Goal: Obtain resource: Obtain resource

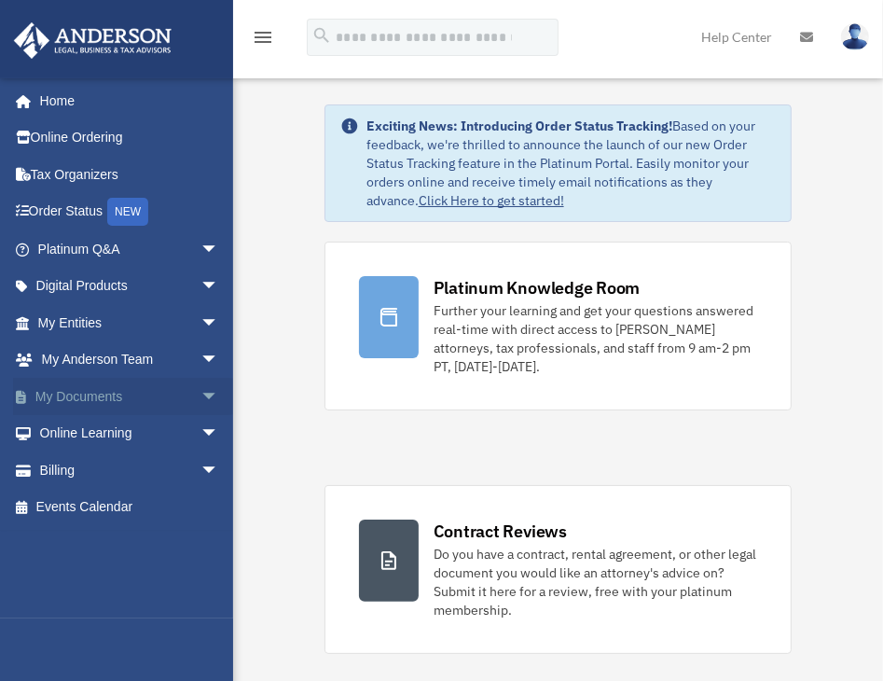
click at [97, 396] on link "My Documents arrow_drop_down" at bounding box center [130, 396] width 234 height 37
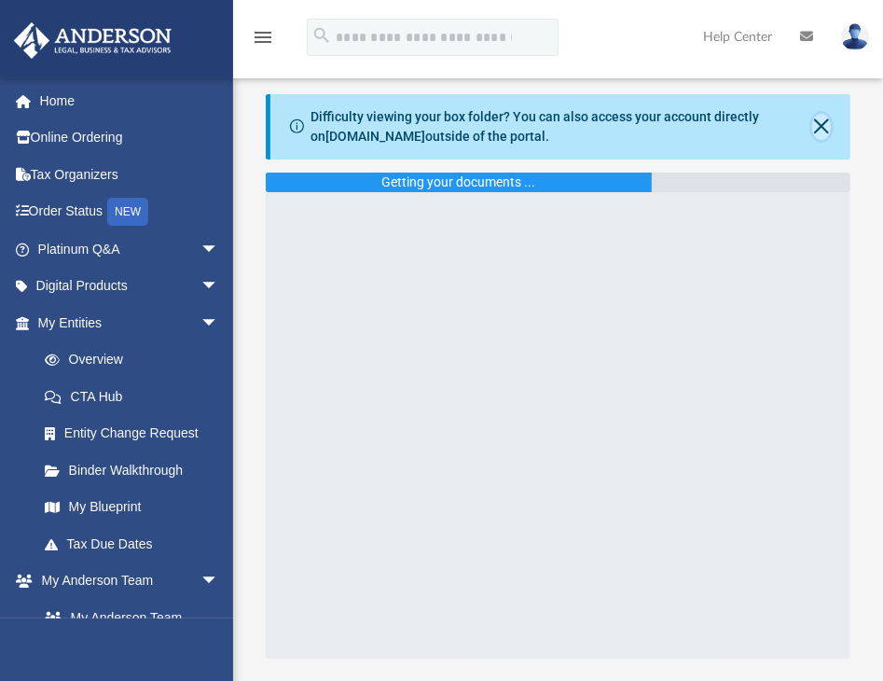
click at [822, 125] on button "Close" at bounding box center [821, 127] width 19 height 26
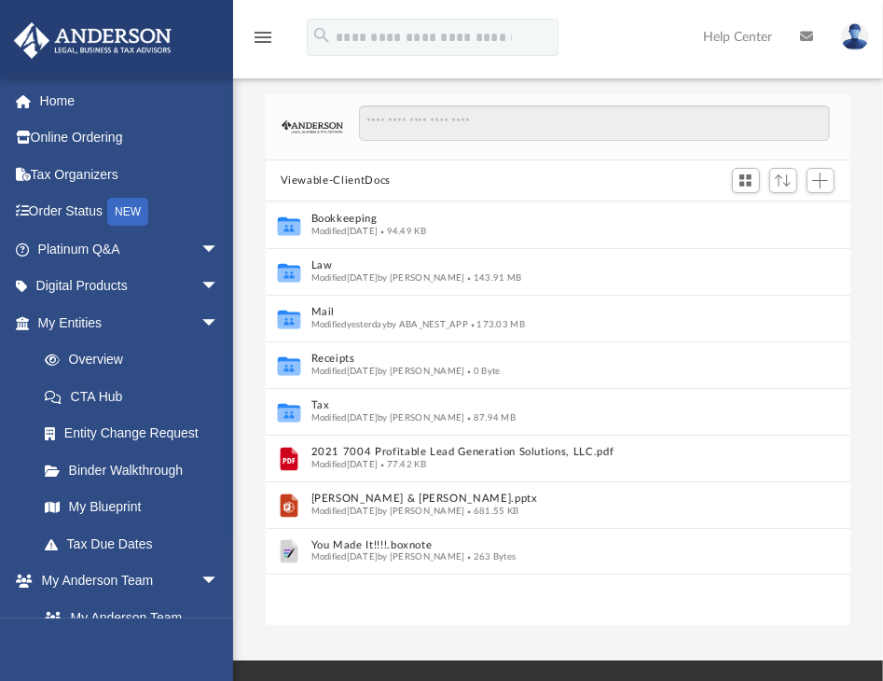
scroll to position [410, 571]
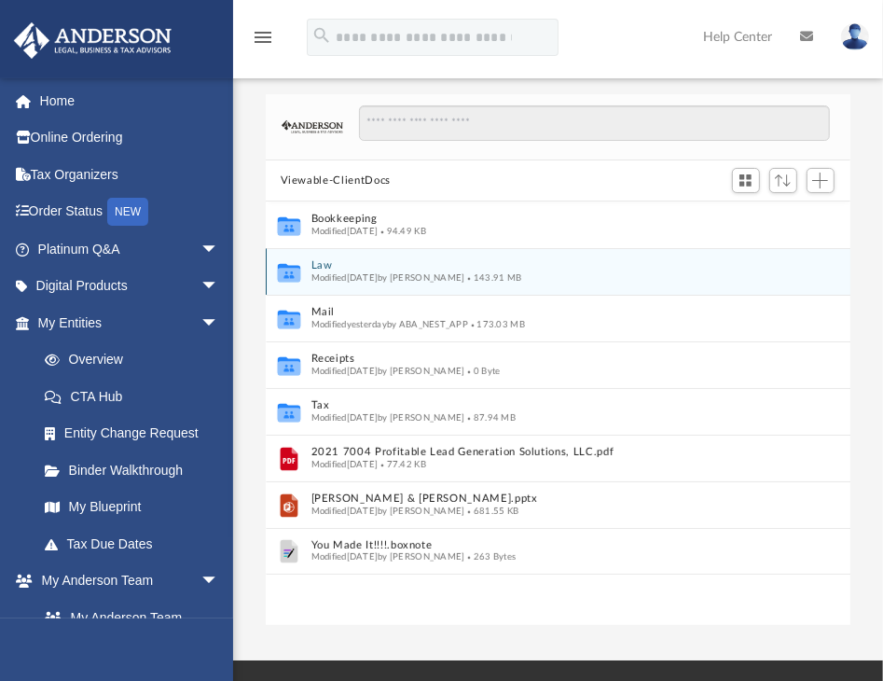
click at [327, 270] on button "Law" at bounding box center [545, 266] width 469 height 12
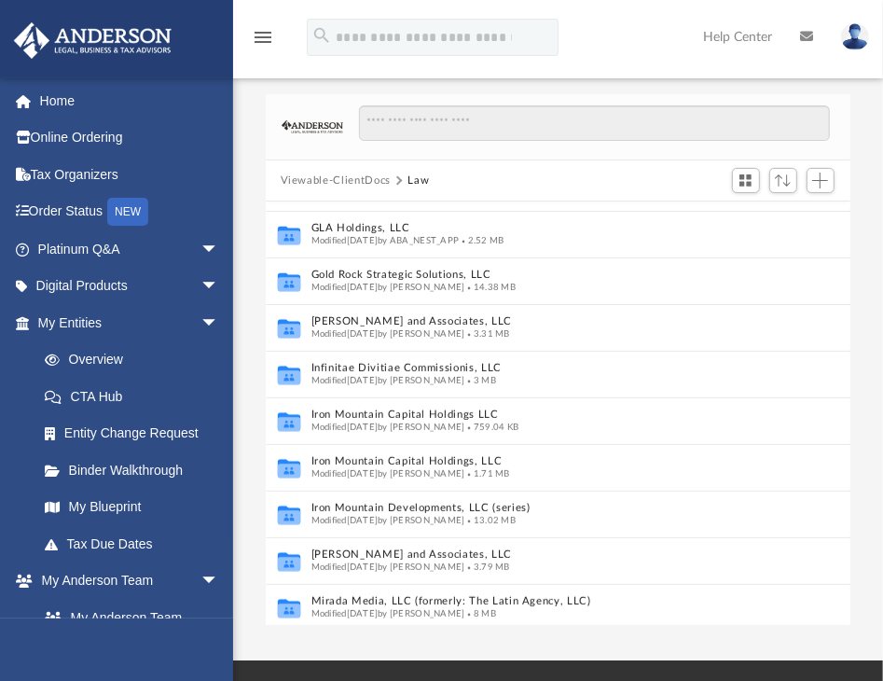
scroll to position [410, 0]
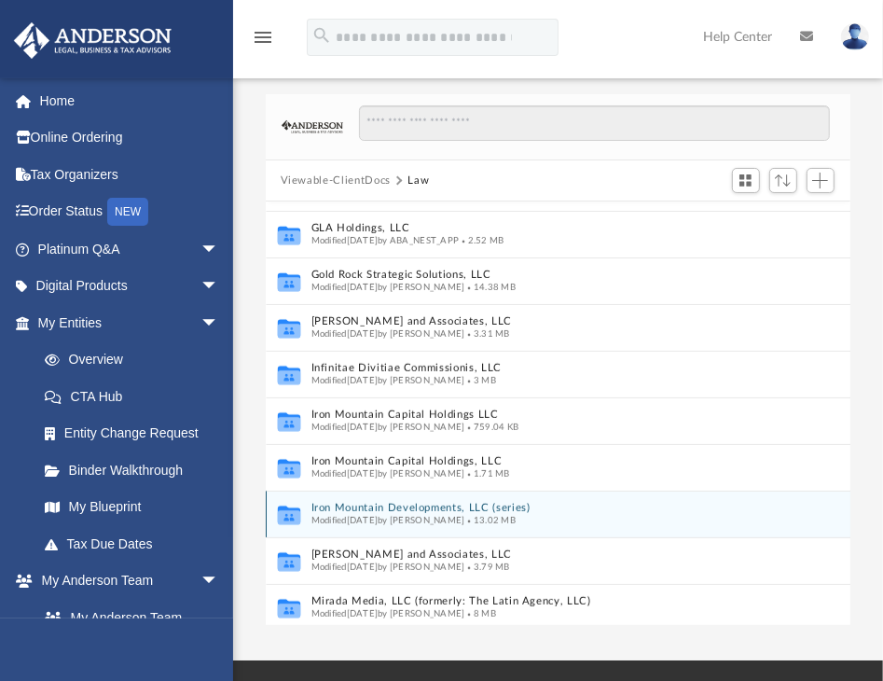
click at [393, 503] on button "Iron Mountain Developments, LLC (series)" at bounding box center [538, 509] width 455 height 12
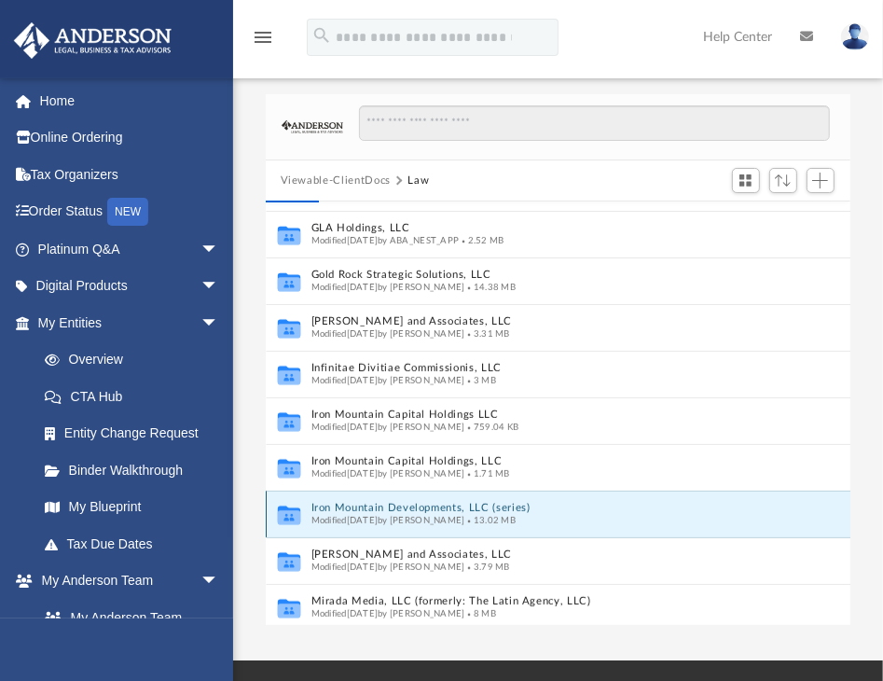
scroll to position [0, 0]
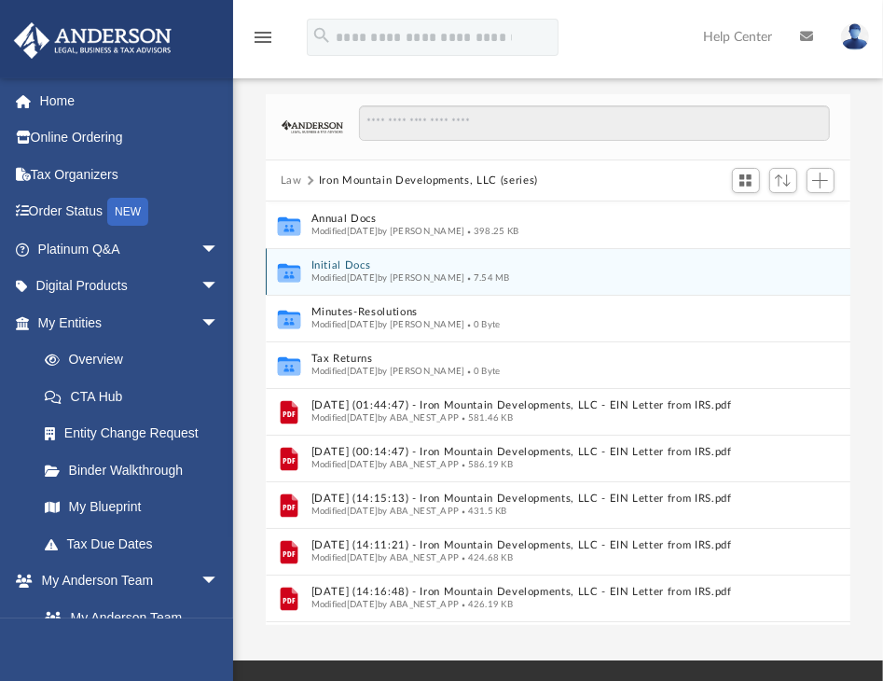
click at [343, 261] on button "Initial Docs" at bounding box center [538, 266] width 455 height 12
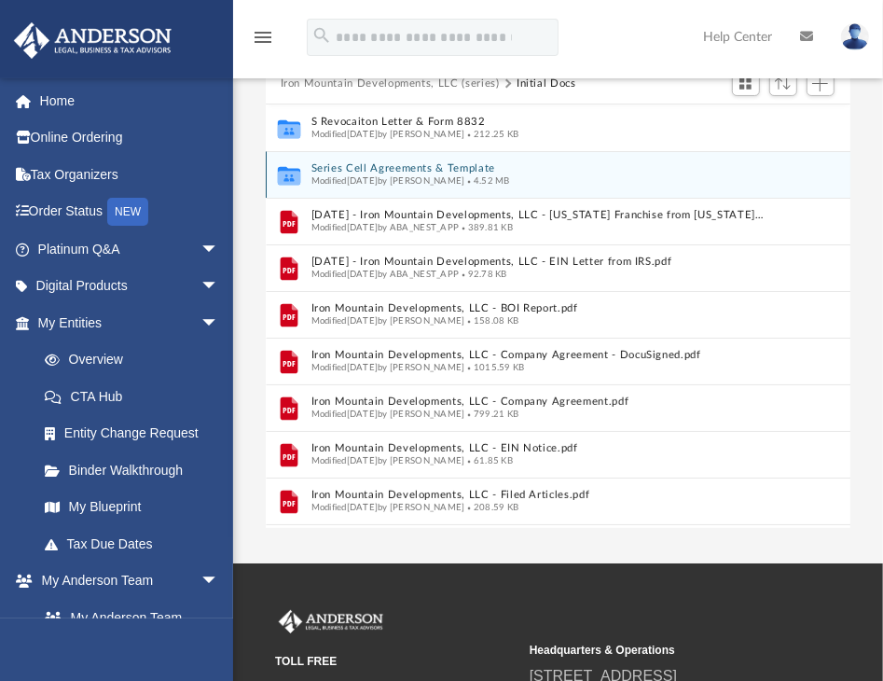
click at [388, 165] on button "Series Cell Agreements & Template" at bounding box center [538, 169] width 455 height 12
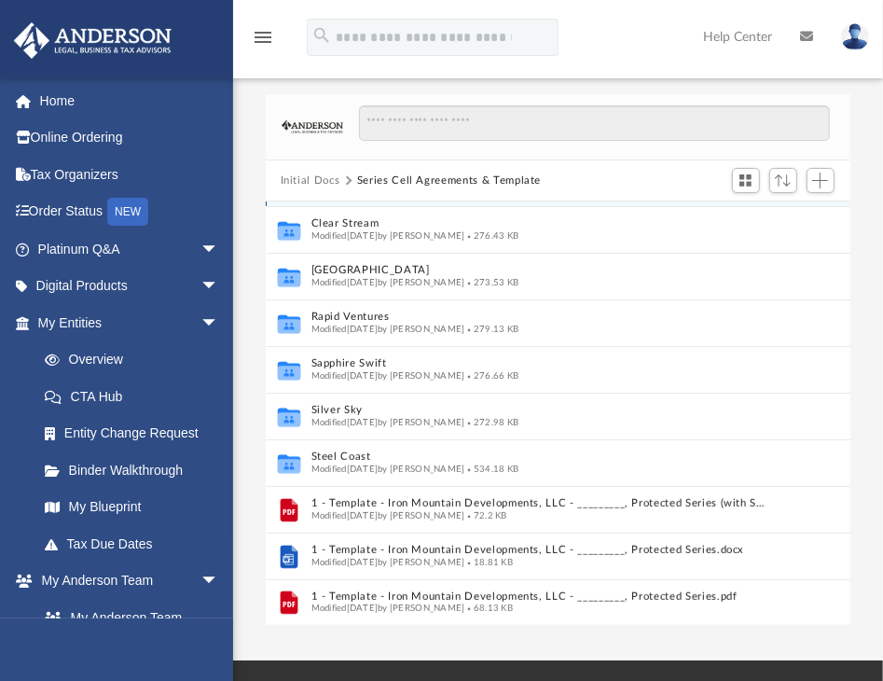
scroll to position [321, 0]
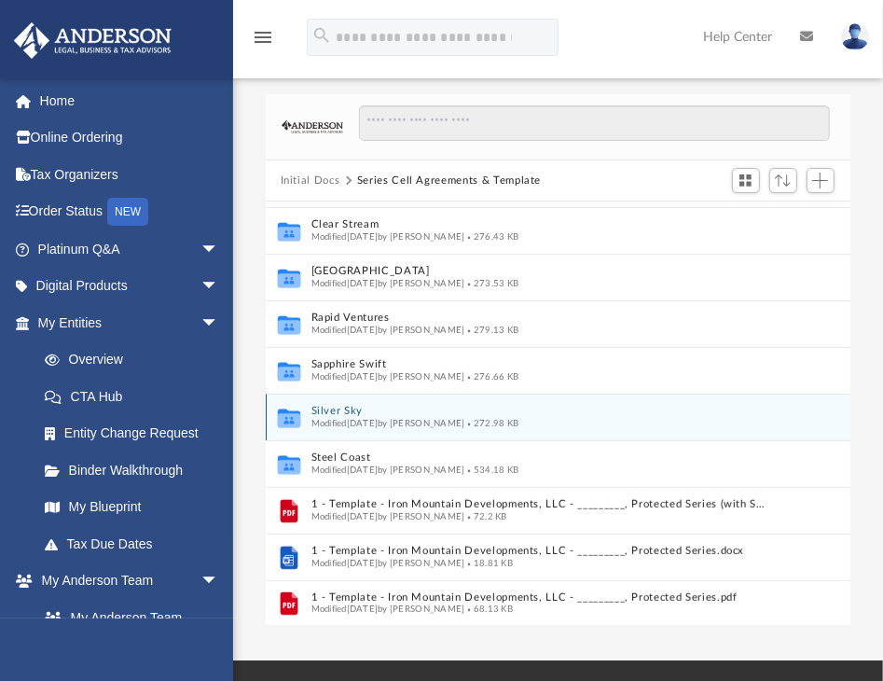
click at [351, 412] on button "Silver Sky" at bounding box center [538, 412] width 455 height 12
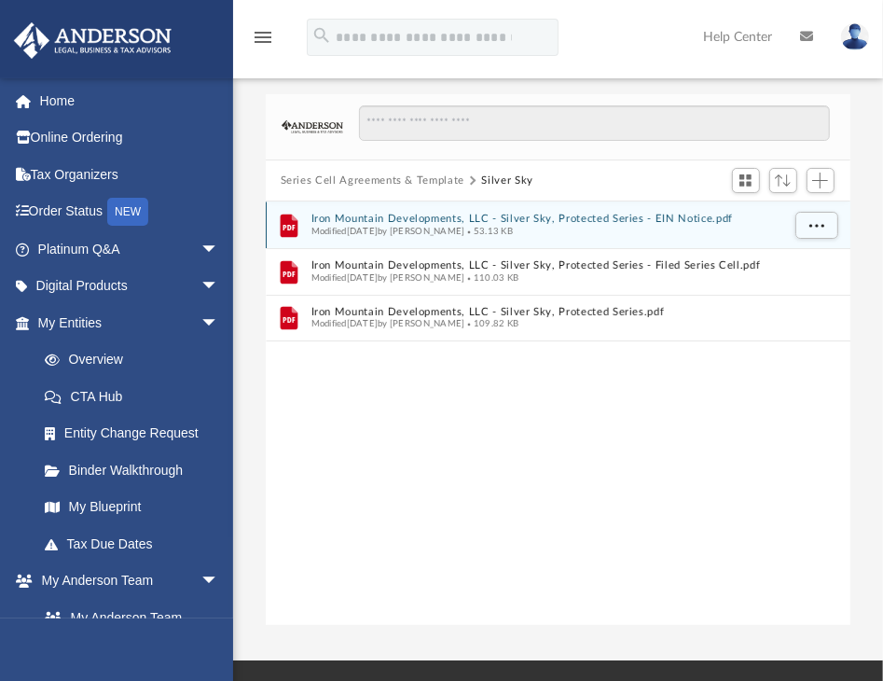
scroll to position [0, 0]
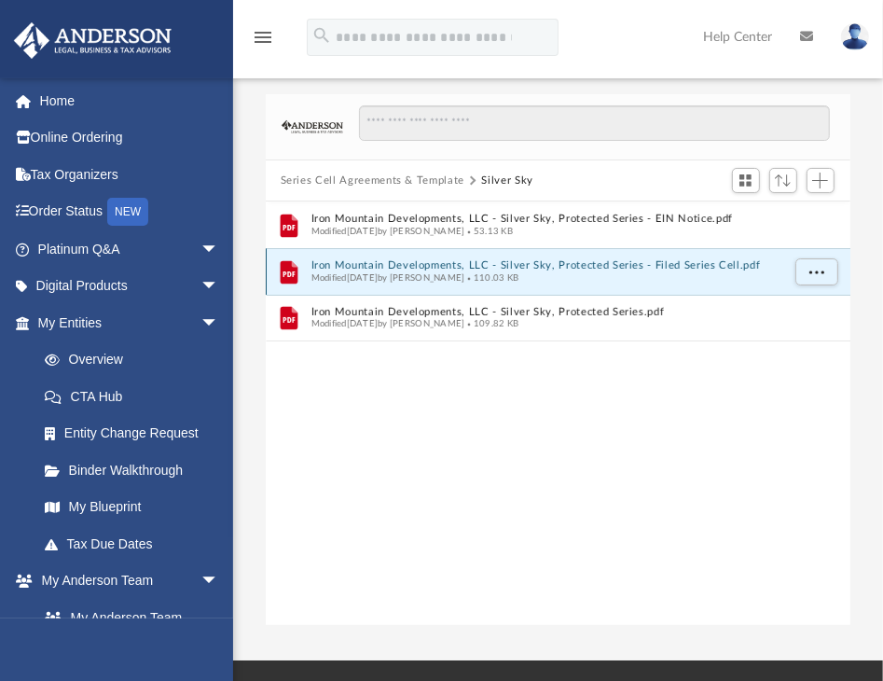
click at [370, 270] on button "Iron Mountain Developments, LLC - Silver Sky, Protected Series - Filed Series C…" at bounding box center [545, 266] width 469 height 12
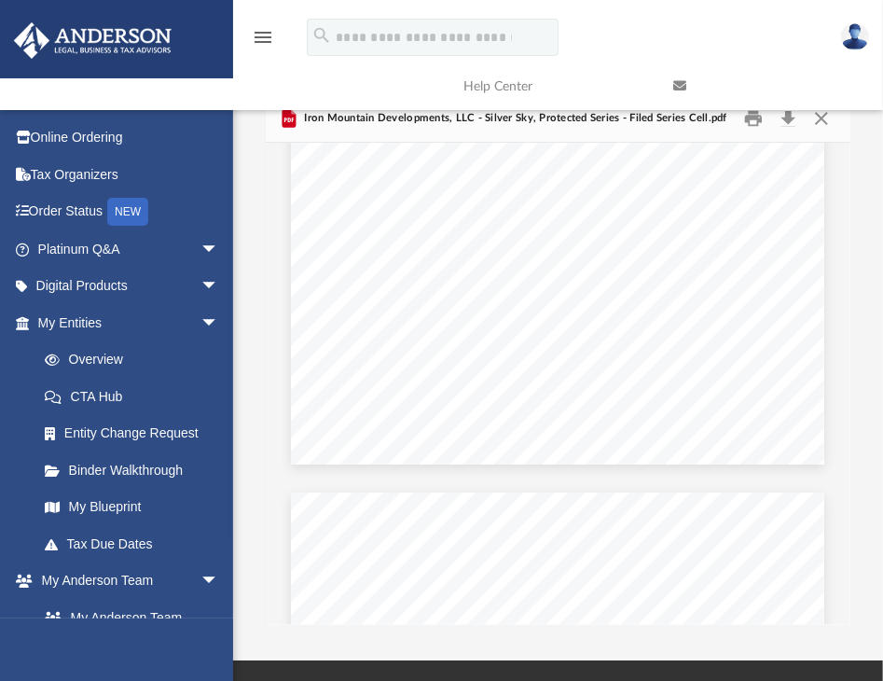
scroll to position [1798, 0]
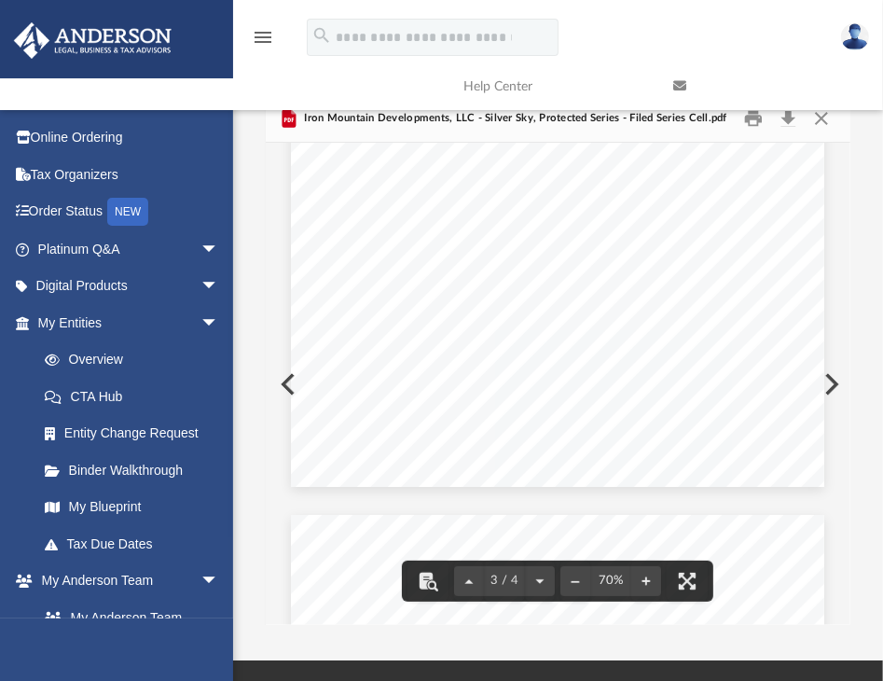
click at [820, 113] on link at bounding box center [764, 86] width 210 height 74
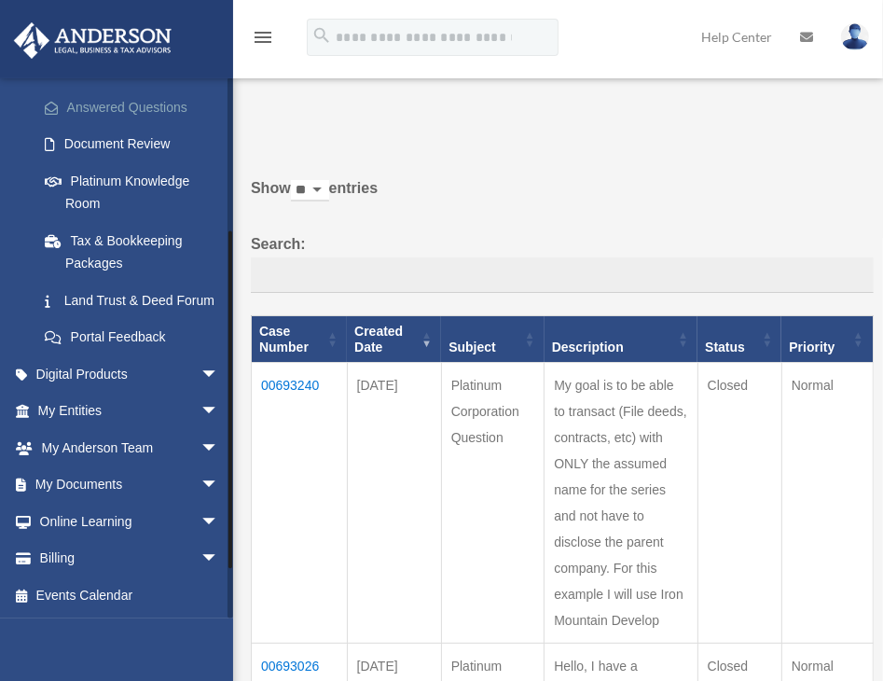
scroll to position [311, 0]
click at [88, 484] on link "My Documents arrow_drop_down" at bounding box center [130, 484] width 234 height 37
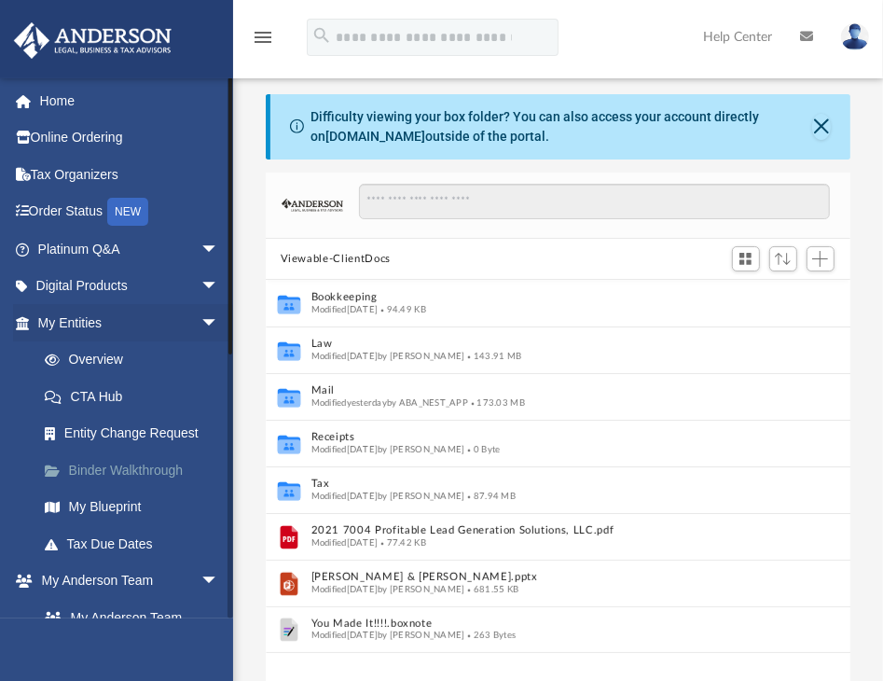
scroll to position [410, 571]
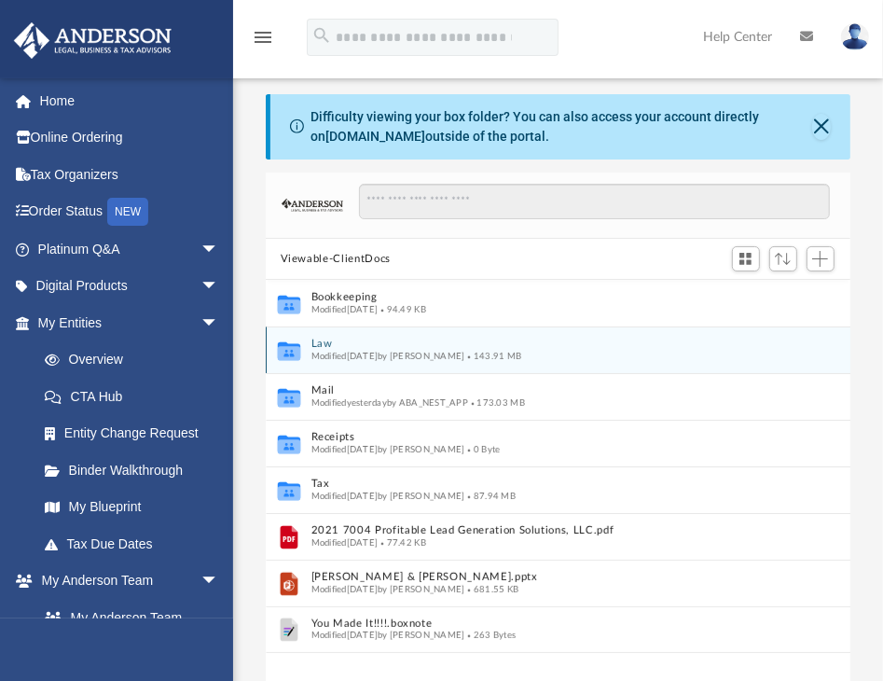
click at [321, 344] on button "Law" at bounding box center [545, 345] width 469 height 12
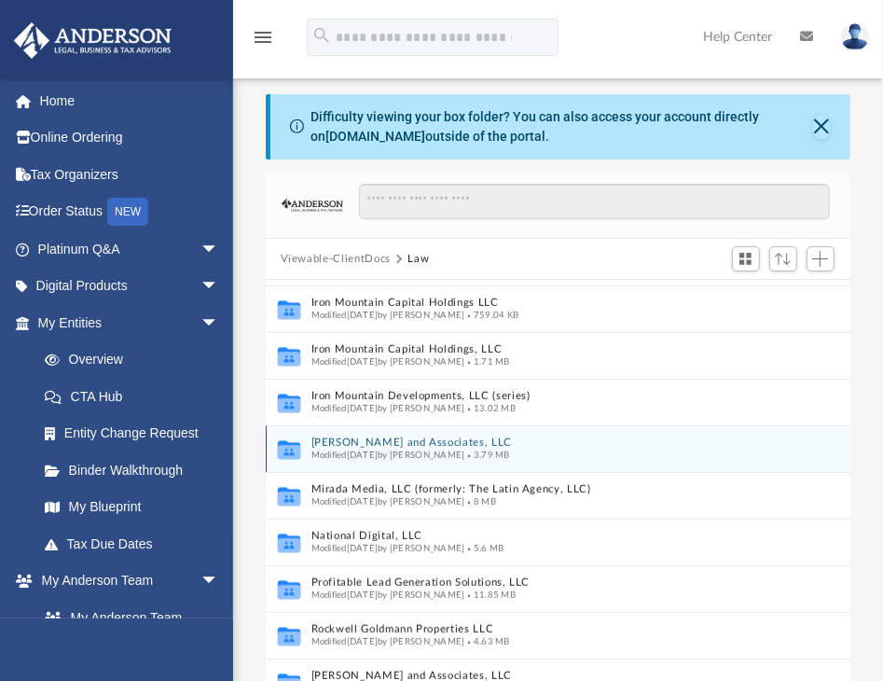
scroll to position [601, 0]
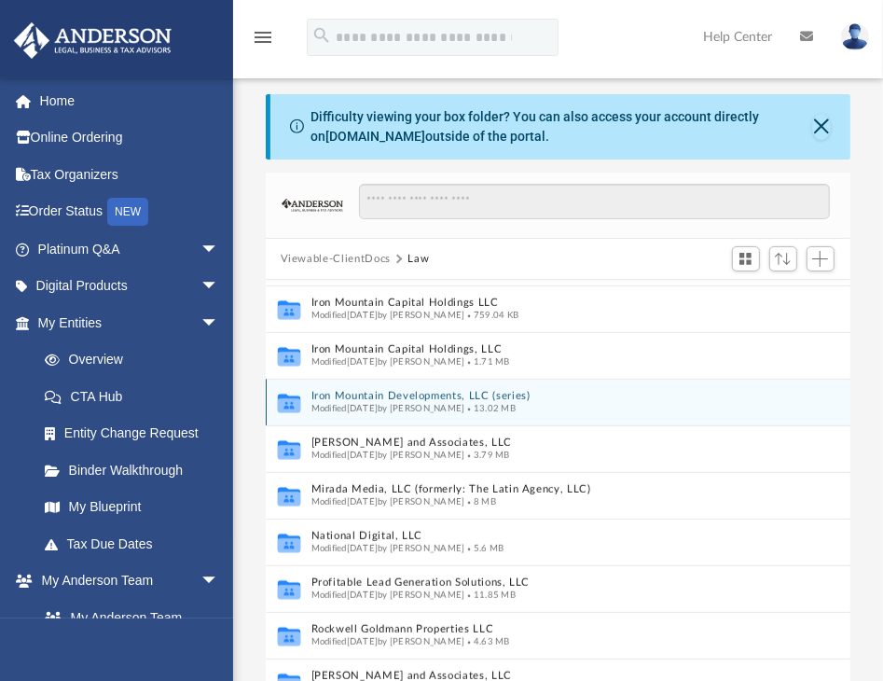
click at [432, 396] on button "Iron Mountain Developments, LLC (series)" at bounding box center [538, 397] width 455 height 12
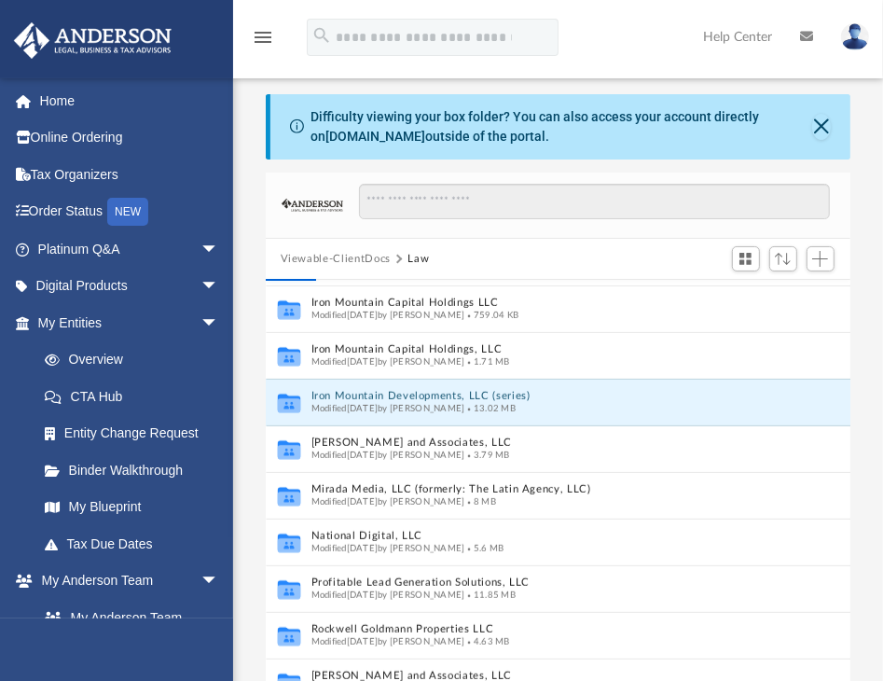
scroll to position [0, 0]
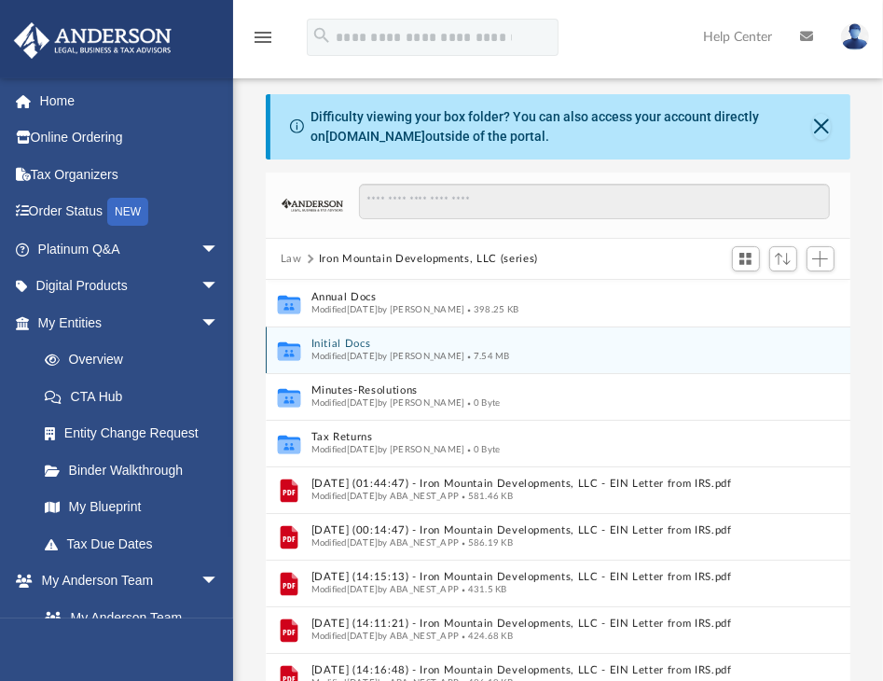
click at [353, 343] on button "Initial Docs" at bounding box center [538, 345] width 455 height 12
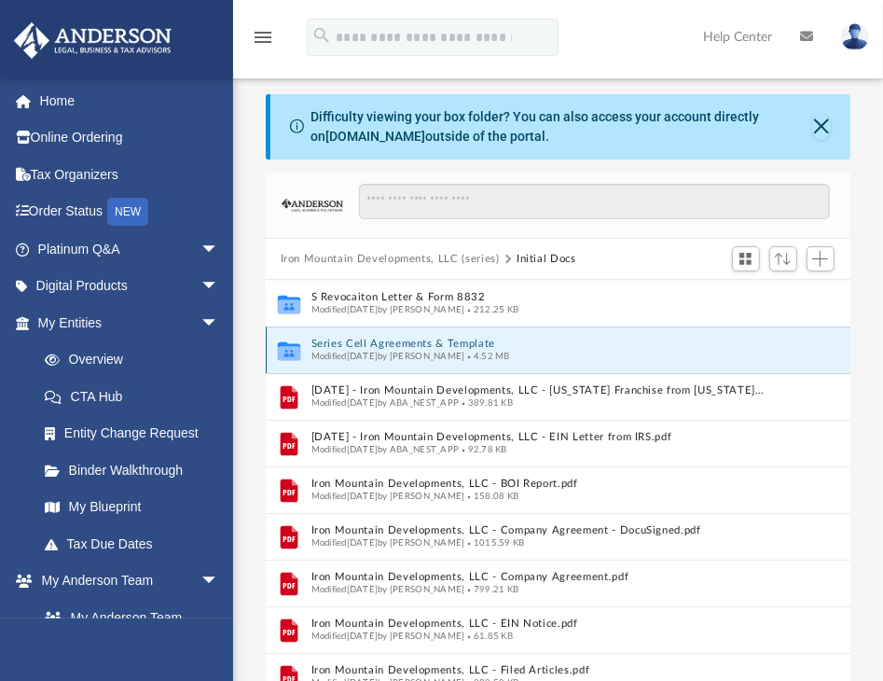
click at [387, 342] on button "Series Cell Agreements & Template" at bounding box center [538, 345] width 455 height 12
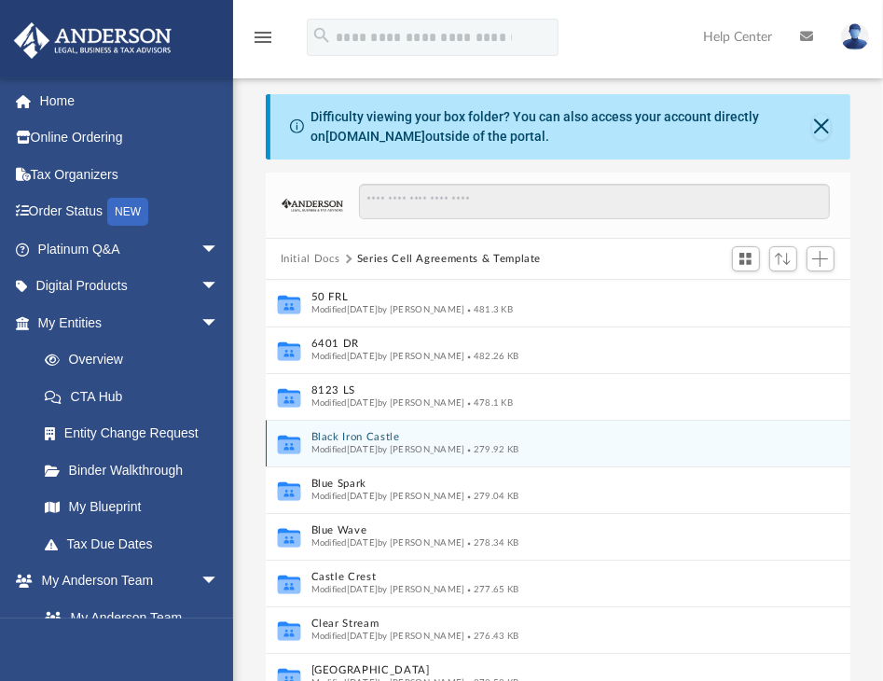
scroll to position [322, 0]
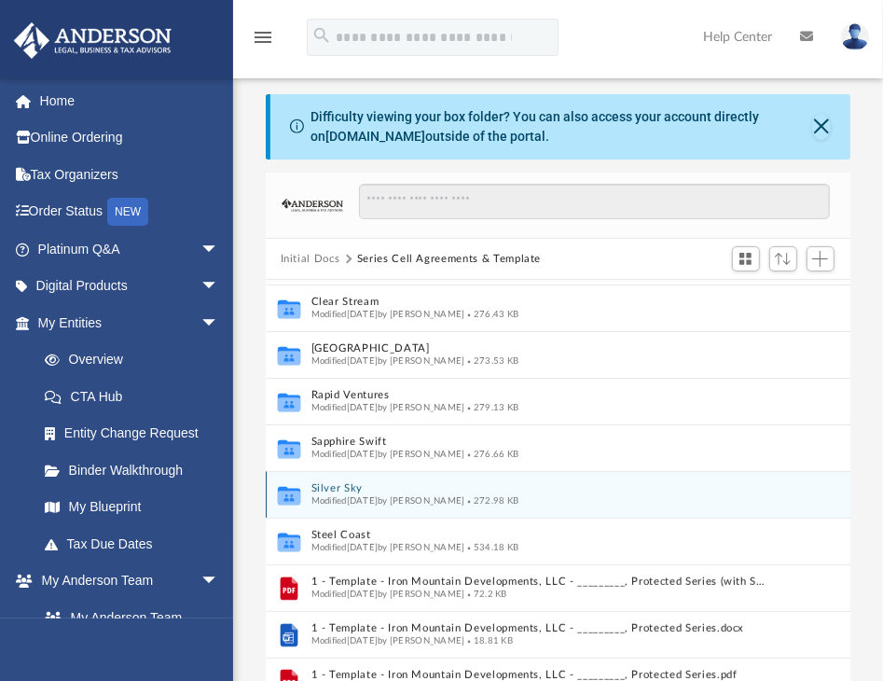
click at [332, 487] on button "Silver Sky" at bounding box center [538, 489] width 455 height 12
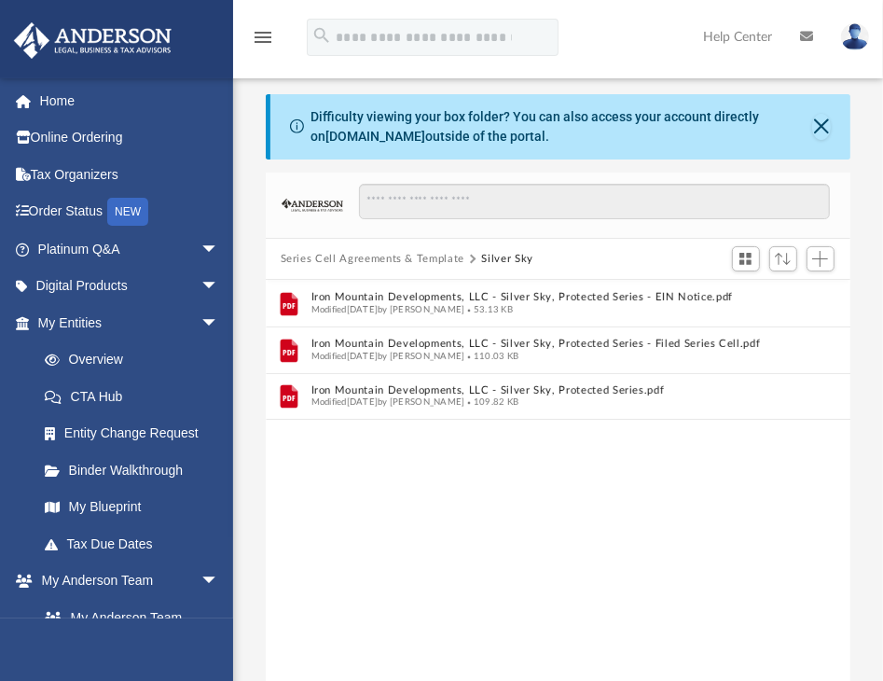
scroll to position [0, 0]
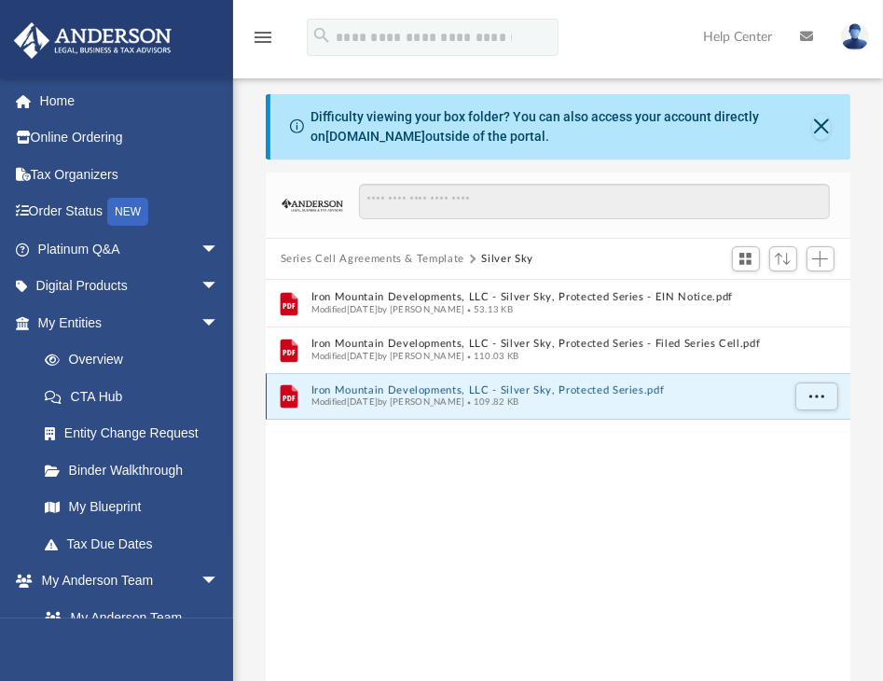
click at [418, 393] on button "Iron Mountain Developments, LLC - Silver Sky, Protected Series.pdf" at bounding box center [545, 390] width 469 height 12
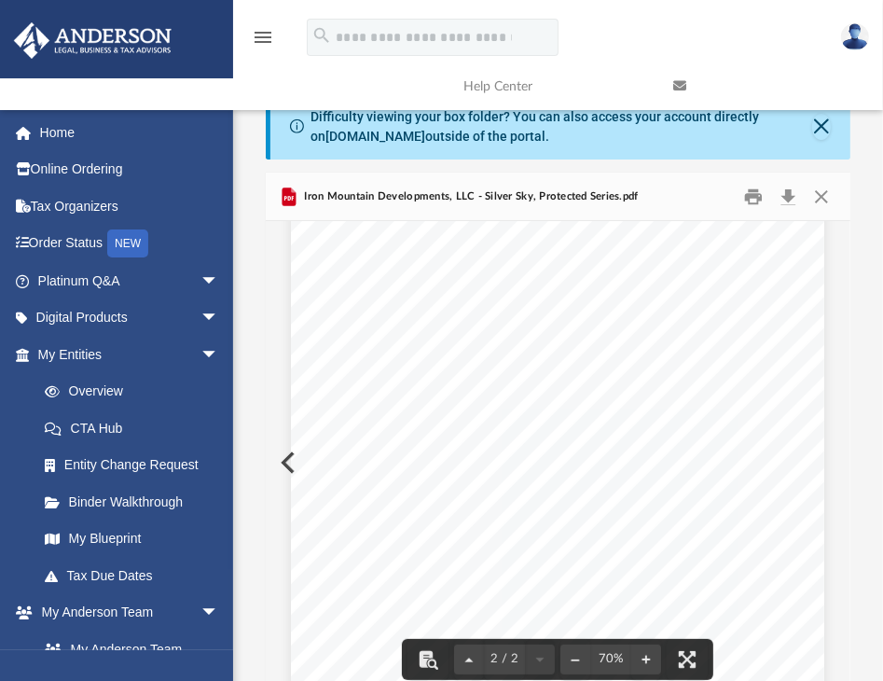
click at [291, 456] on div "Page 2 of 2 10. Counterparts: This Series may be executed in any number of coun…" at bounding box center [558, 344] width 534 height 690
click at [817, 189] on button "Close" at bounding box center [822, 196] width 34 height 29
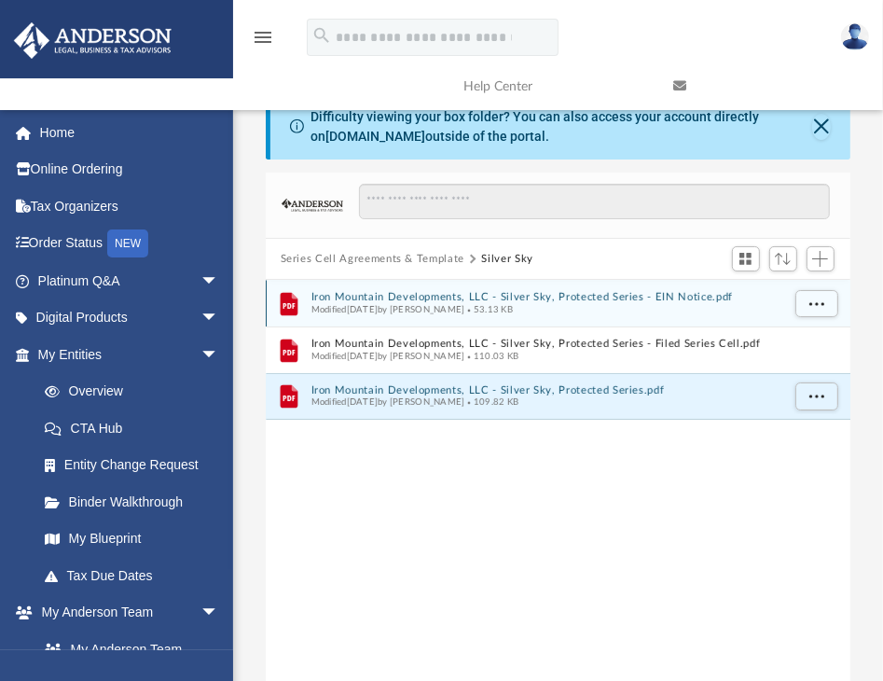
click at [512, 295] on button "Iron Mountain Developments, LLC - Silver Sky, Protected Series - EIN Notice.pdf" at bounding box center [545, 298] width 469 height 12
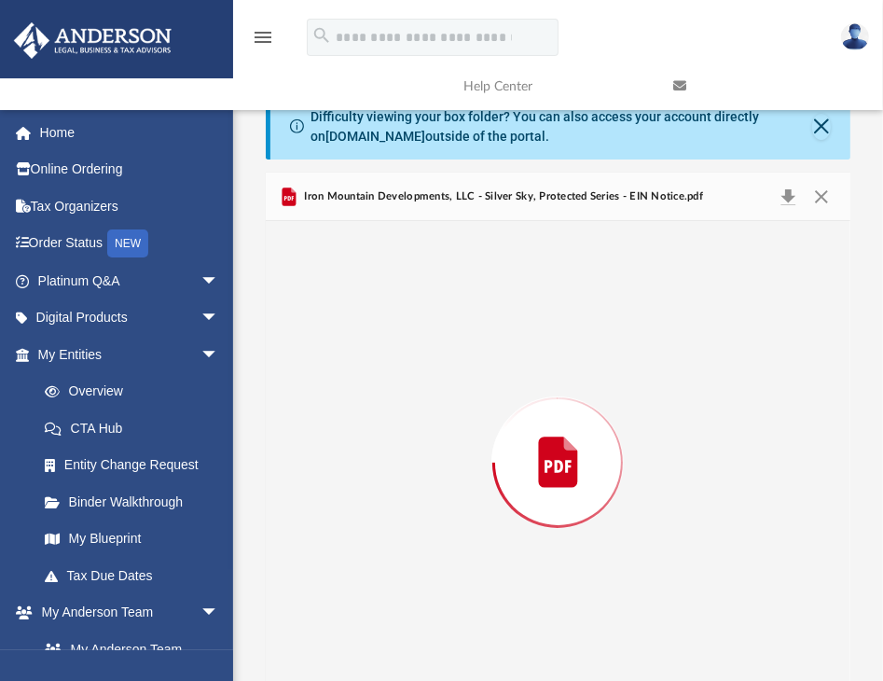
scroll to position [22, 0]
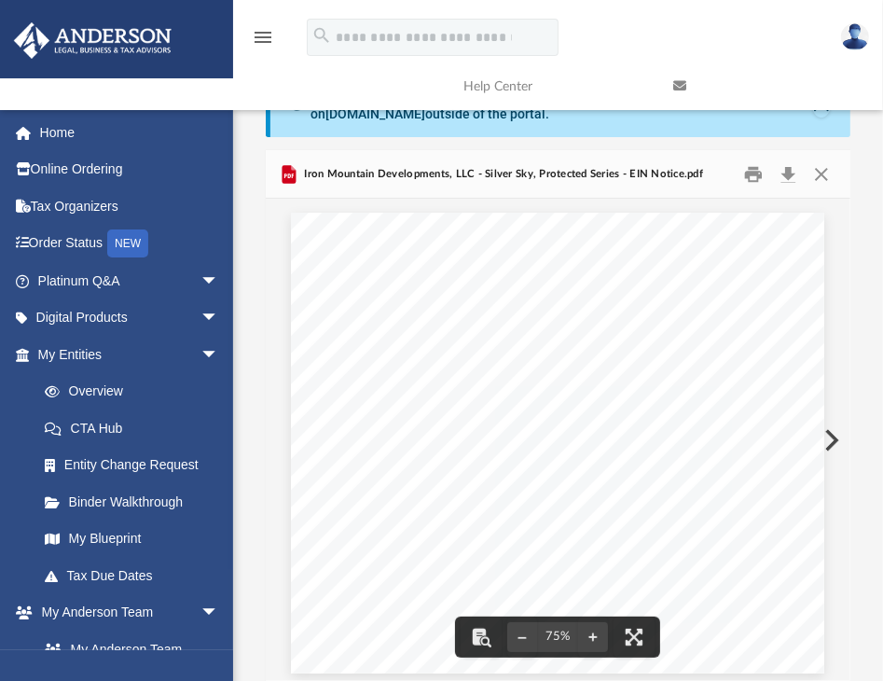
click at [832, 437] on button "Preview" at bounding box center [830, 440] width 41 height 52
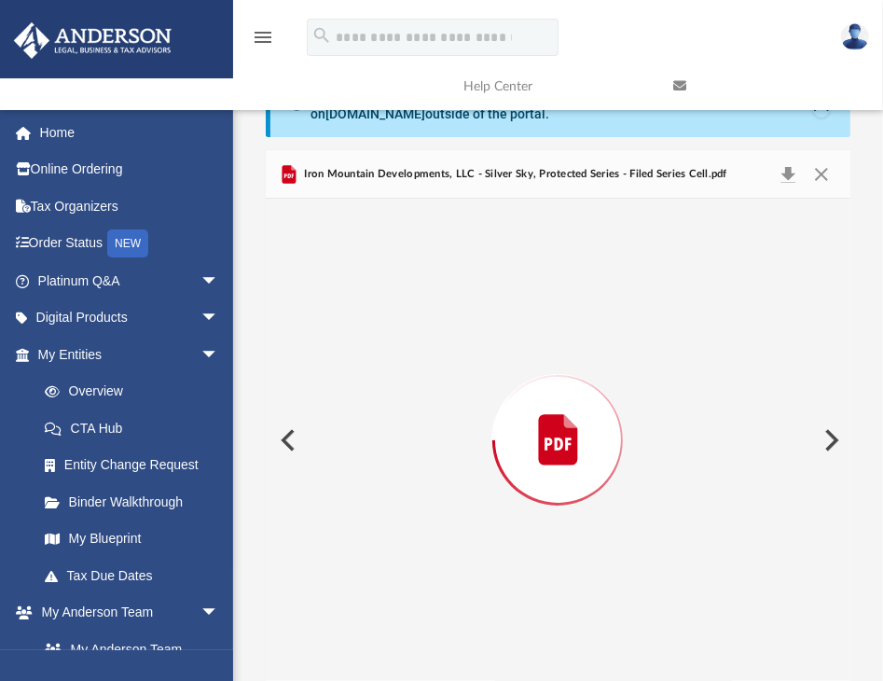
scroll to position [1437, 0]
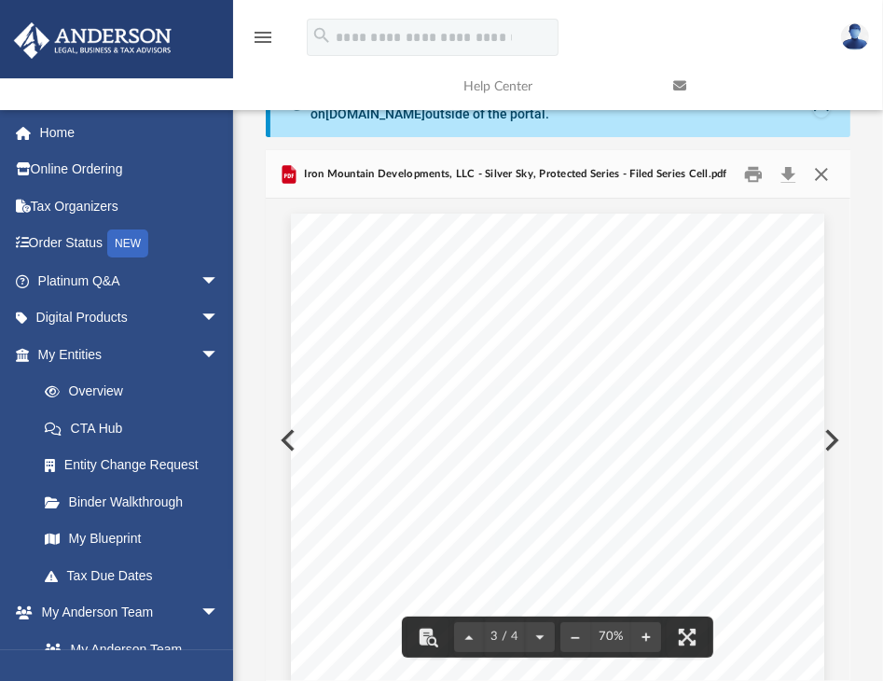
click at [817, 174] on button "Close" at bounding box center [822, 174] width 34 height 29
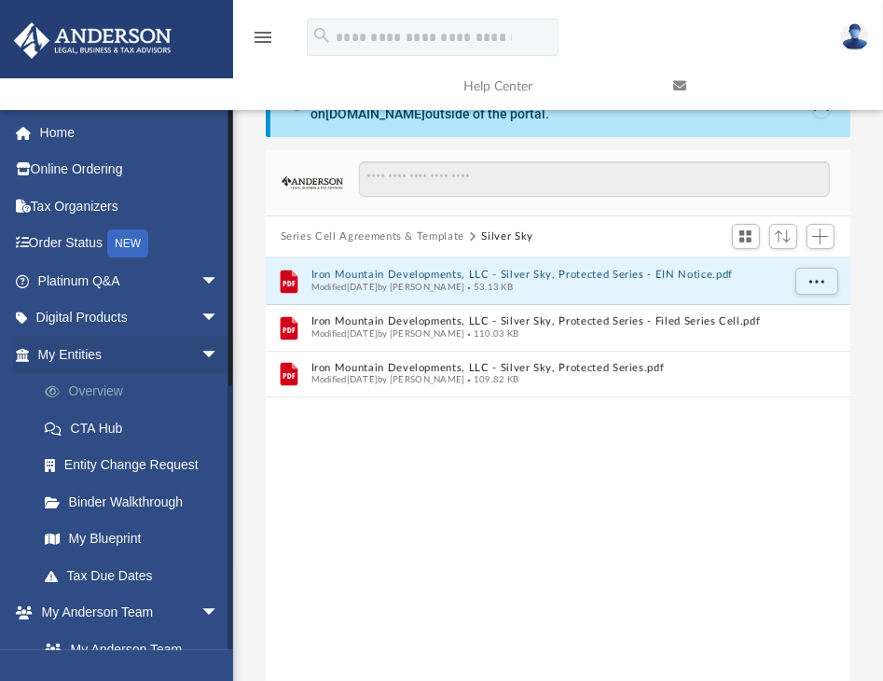
click at [78, 382] on link "Overview" at bounding box center [136, 391] width 221 height 37
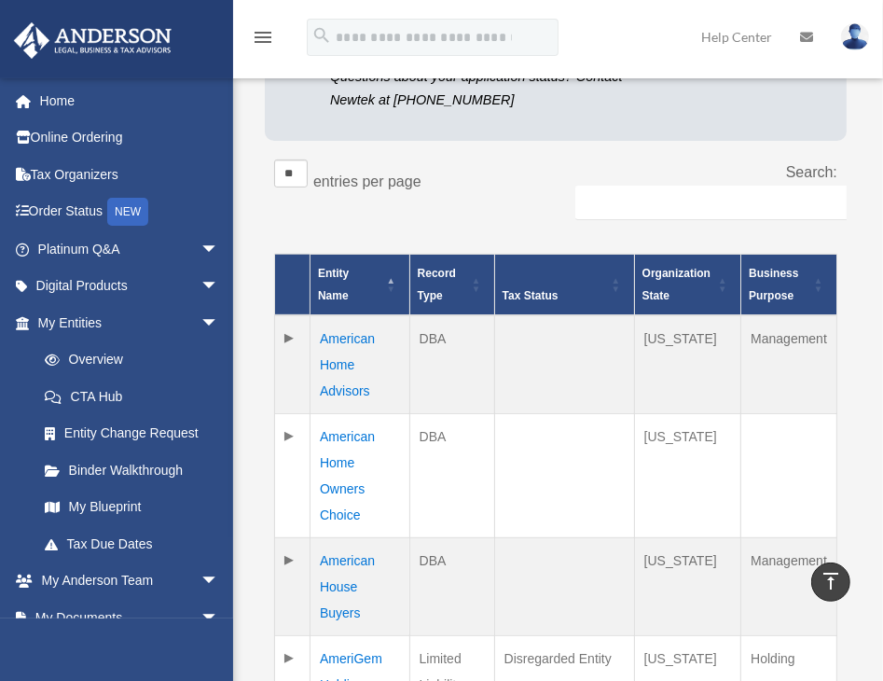
scroll to position [316, 0]
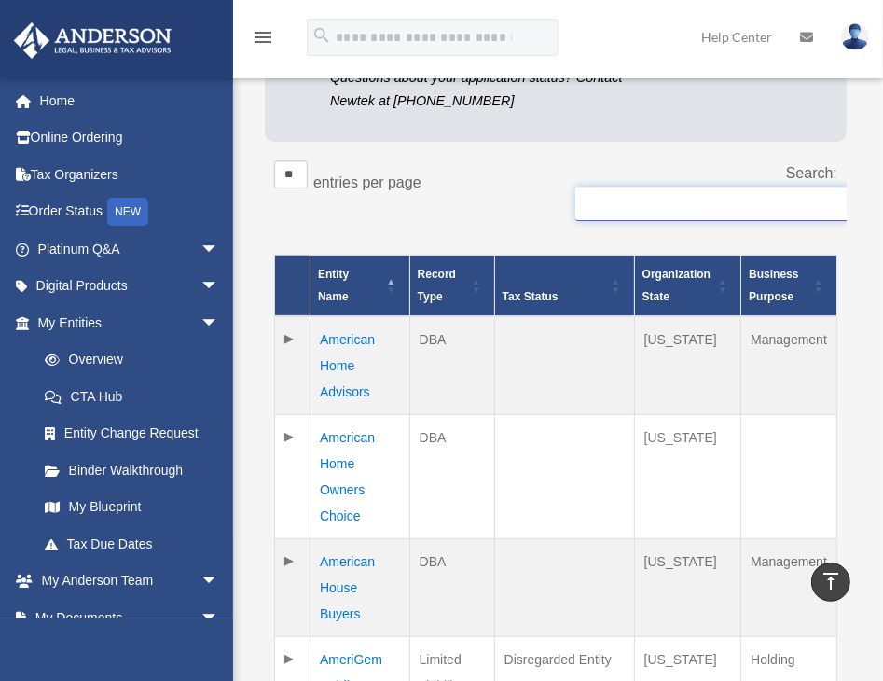
click at [629, 200] on input "Search:" at bounding box center [762, 204] width 373 height 35
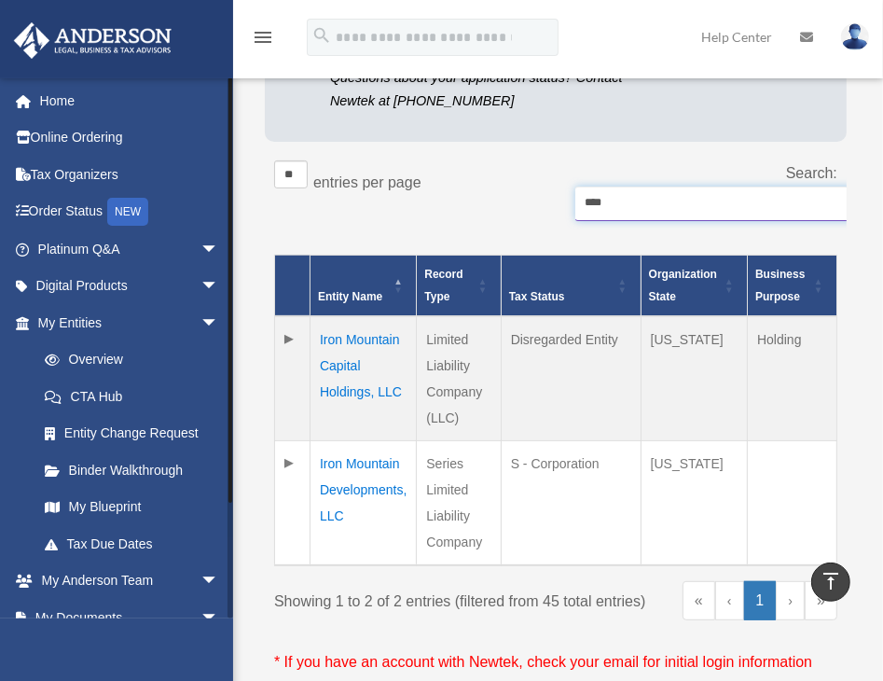
type input "****"
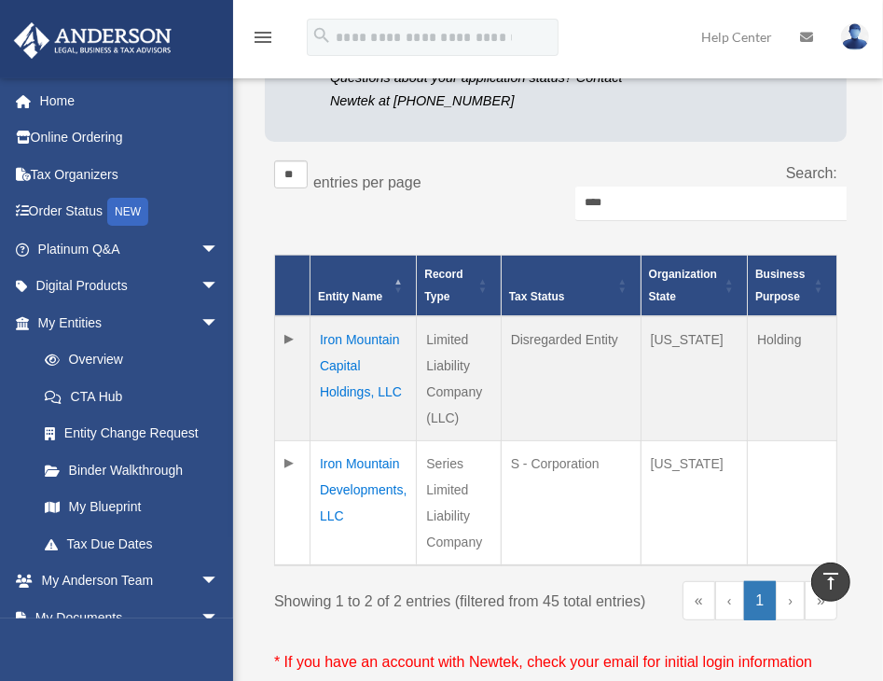
click at [373, 463] on td "Iron Mountain Developments, LLC" at bounding box center [364, 503] width 106 height 125
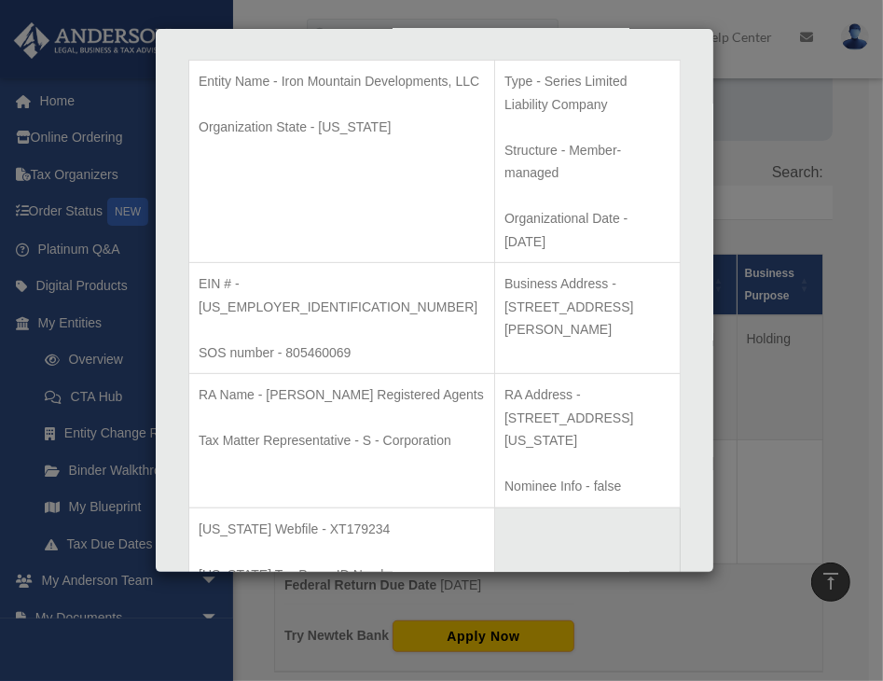
scroll to position [399, 0]
